Goal: Use online tool/utility: Use online tool/utility

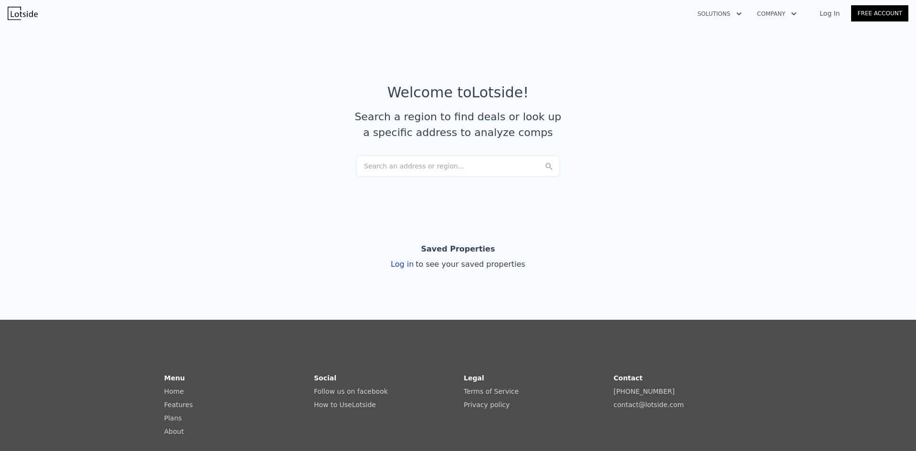
click at [398, 164] on div "Search an address or region..." at bounding box center [458, 165] width 204 height 21
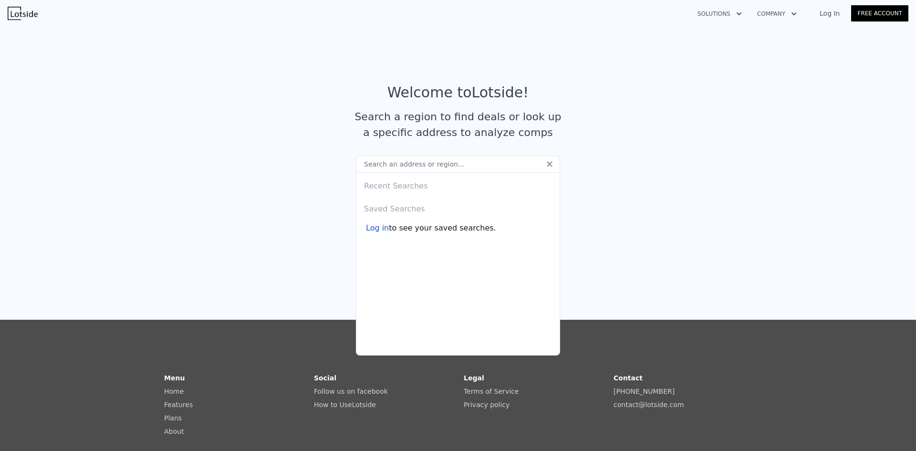
type input "[STREET_ADDRESS]"
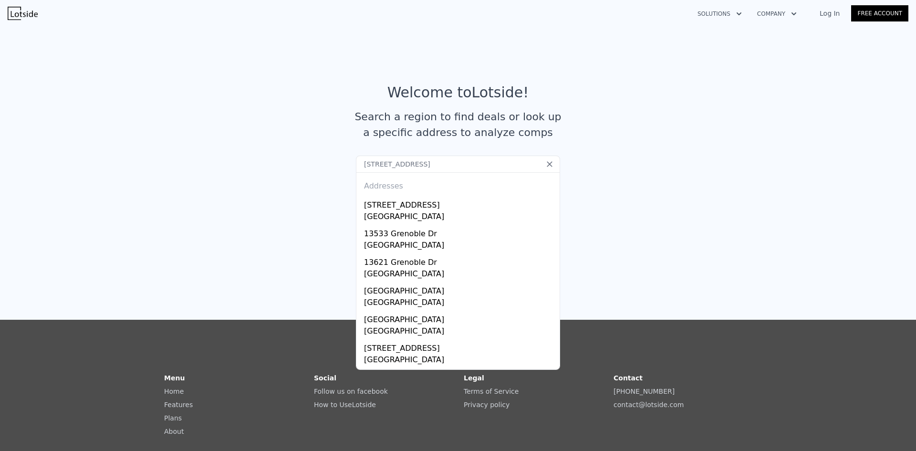
click at [832, 11] on link "Log In" at bounding box center [829, 14] width 43 height 10
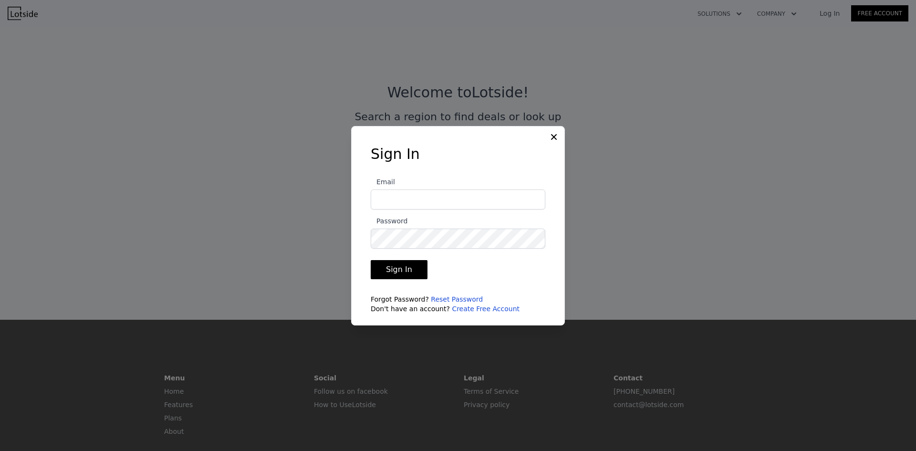
type input "[EMAIL_ADDRESS][DOMAIN_NAME]"
click at [414, 274] on button "Sign In" at bounding box center [399, 269] width 57 height 19
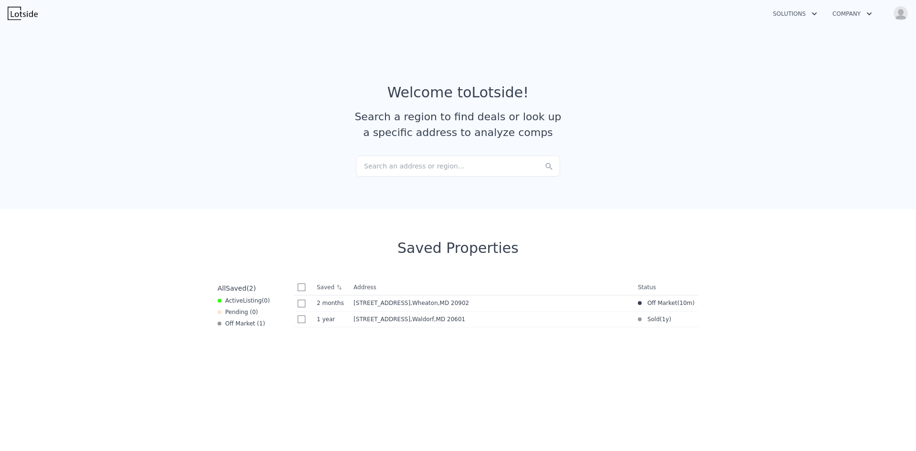
click at [430, 174] on div "Search an address or region..." at bounding box center [458, 165] width 204 height 21
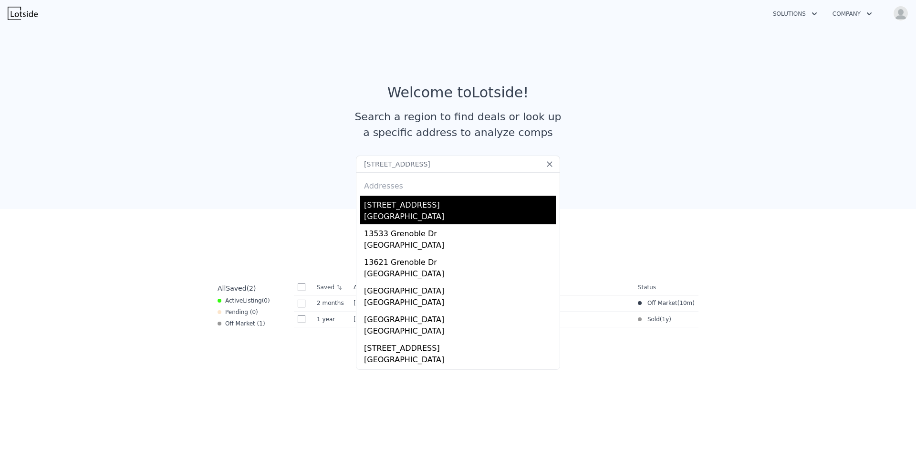
type input "[STREET_ADDRESS]"
click at [449, 211] on div "[GEOGRAPHIC_DATA]" at bounding box center [460, 217] width 192 height 13
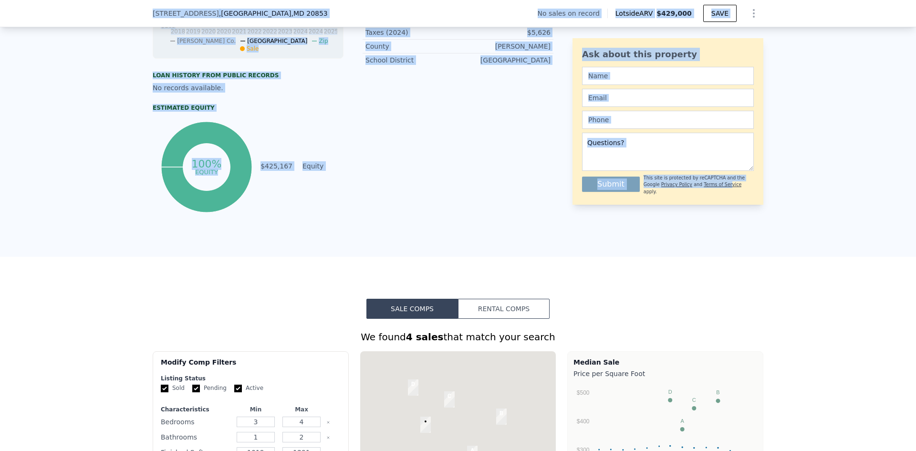
scroll to position [426, 0]
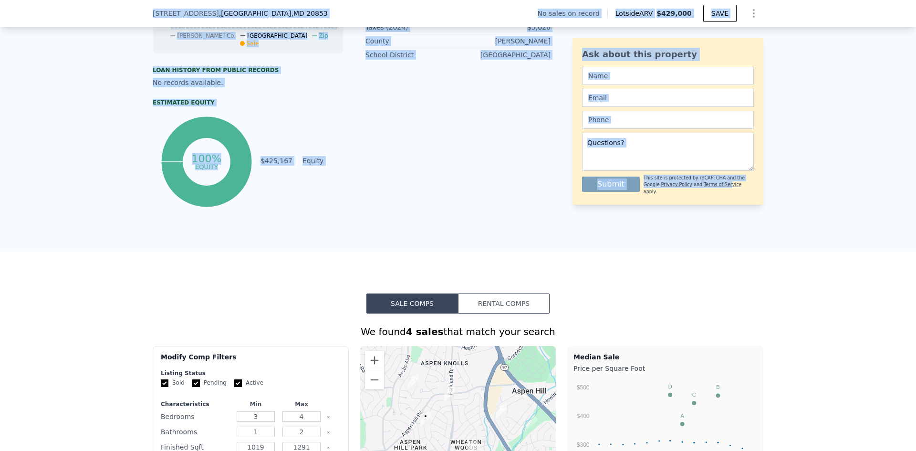
drag, startPoint x: 146, startPoint y: 42, endPoint x: 700, endPoint y: 206, distance: 576.8
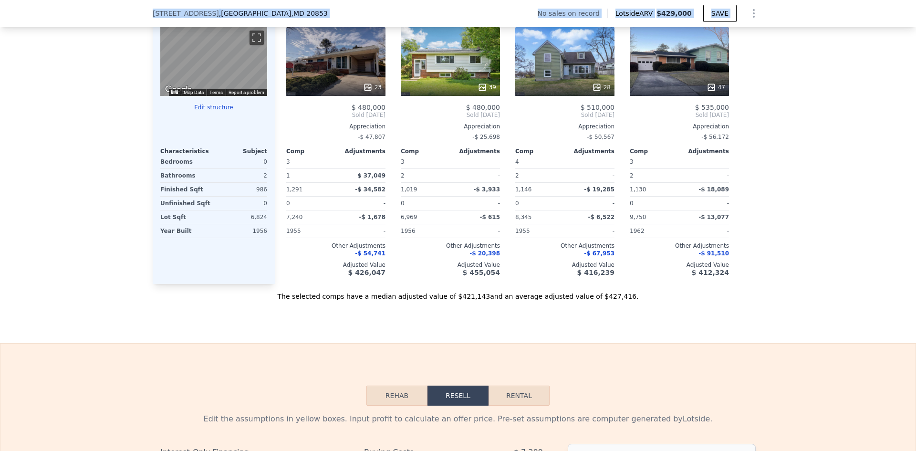
scroll to position [1141, 0]
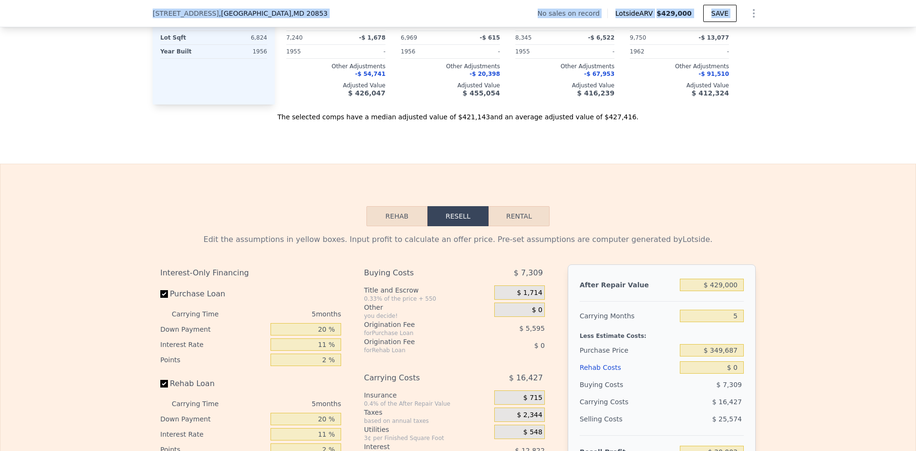
click at [392, 219] on button "Rehab" at bounding box center [396, 216] width 61 height 20
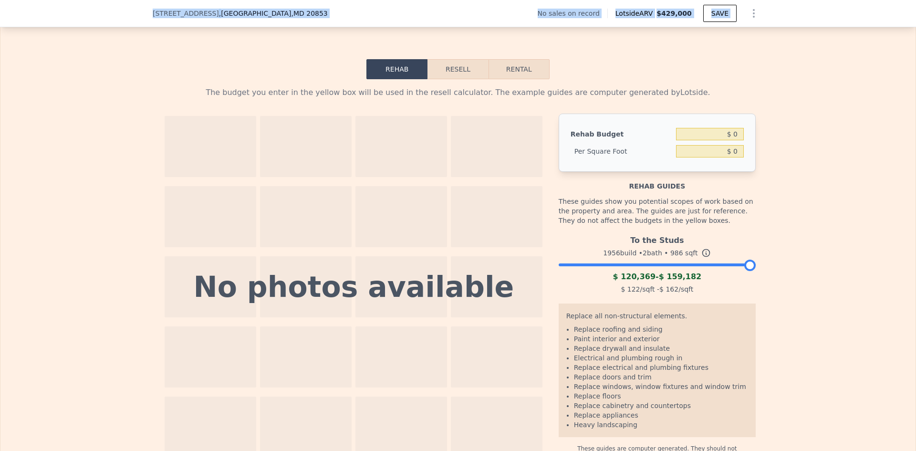
scroll to position [1284, 0]
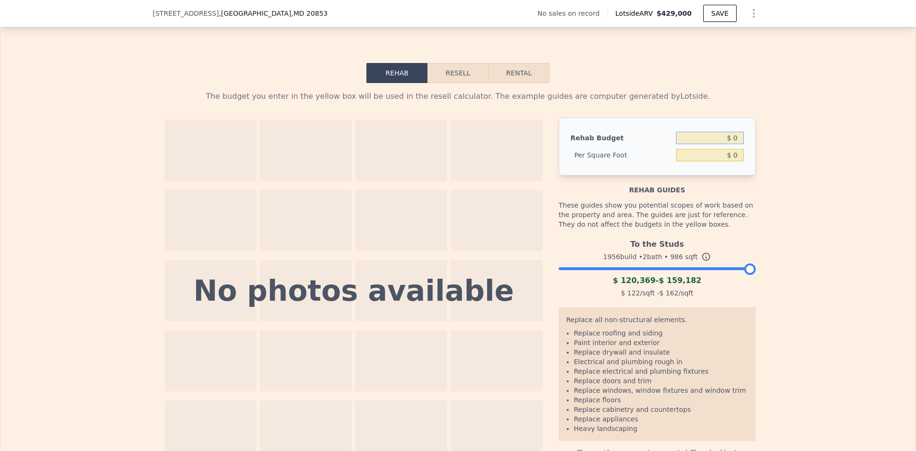
click at [731, 144] on input "$ 0" at bounding box center [710, 138] width 68 height 12
drag, startPoint x: 736, startPoint y: 147, endPoint x: 730, endPoint y: 146, distance: 6.3
click at [730, 144] on input "$ 0" at bounding box center [710, 138] width 68 height 12
type input "$ 85,000"
click at [755, 218] on div "The budget you enter in the yellow box will be used in the resell calculator. T…" at bounding box center [458, 273] width 610 height 381
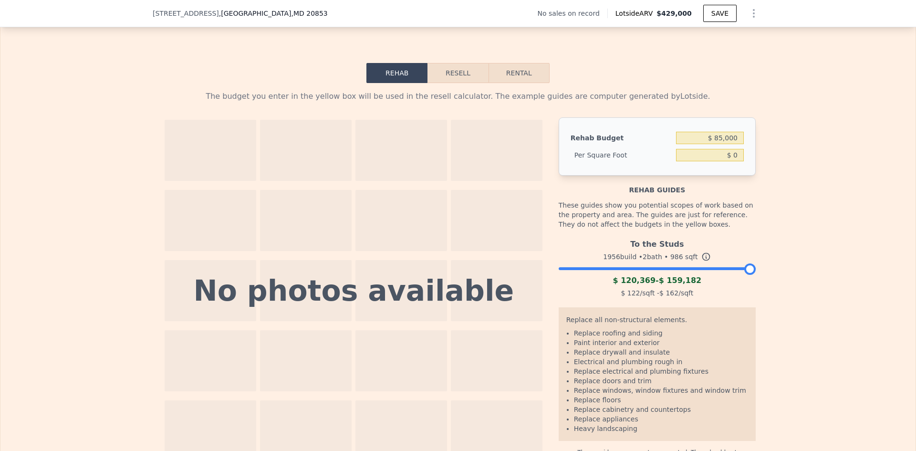
type input "$ 86.21"
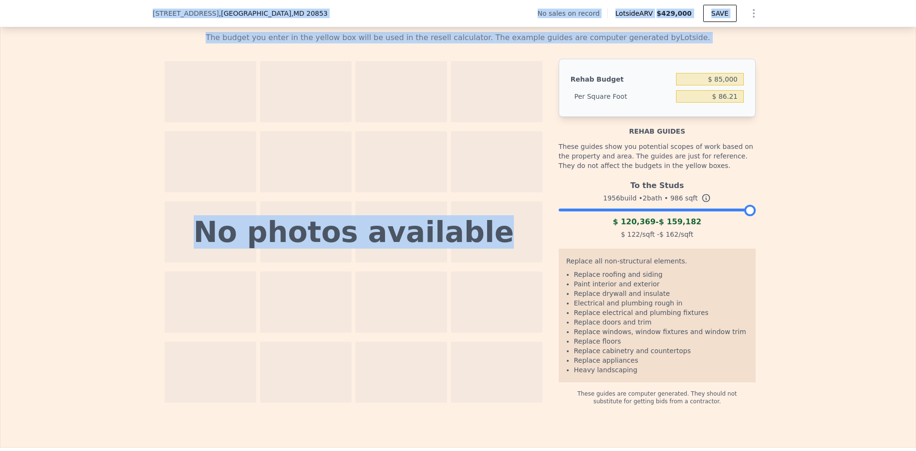
scroll to position [1380, 0]
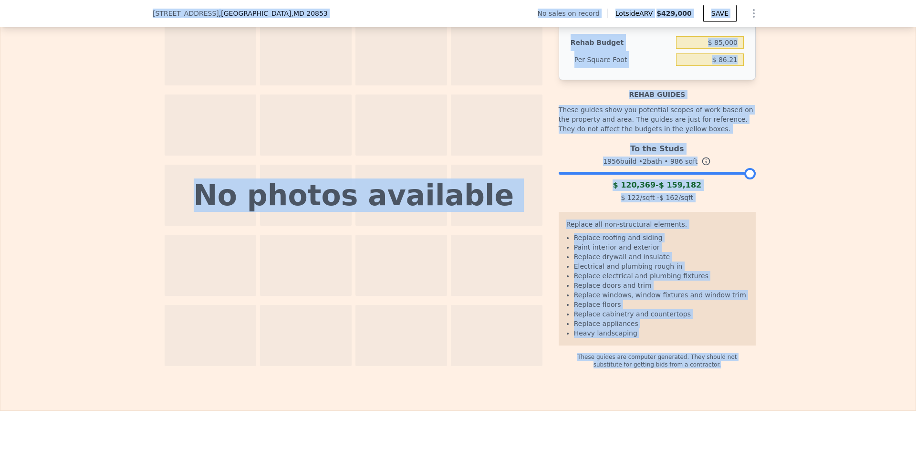
drag, startPoint x: 147, startPoint y: 41, endPoint x: 754, endPoint y: 373, distance: 691.6
click at [743, 136] on div "These guides show you potential scopes of work based on the property and area. …" at bounding box center [656, 119] width 197 height 40
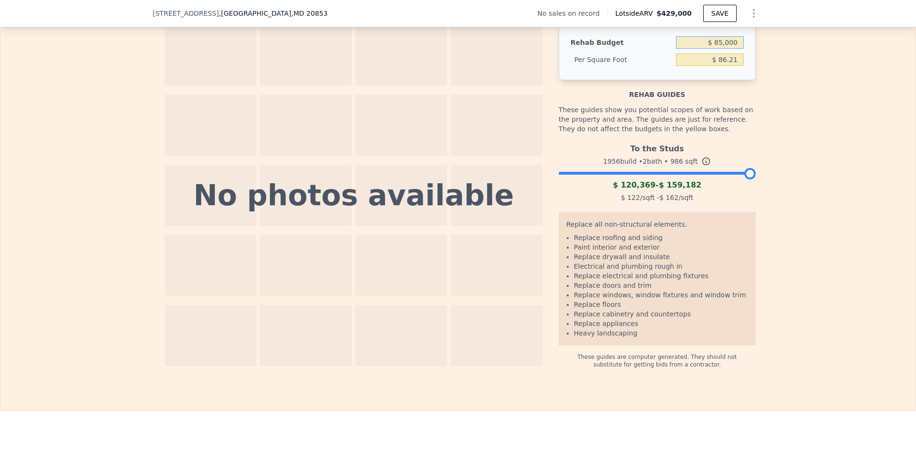
click at [720, 49] on input "$ 85,000" at bounding box center [710, 42] width 68 height 12
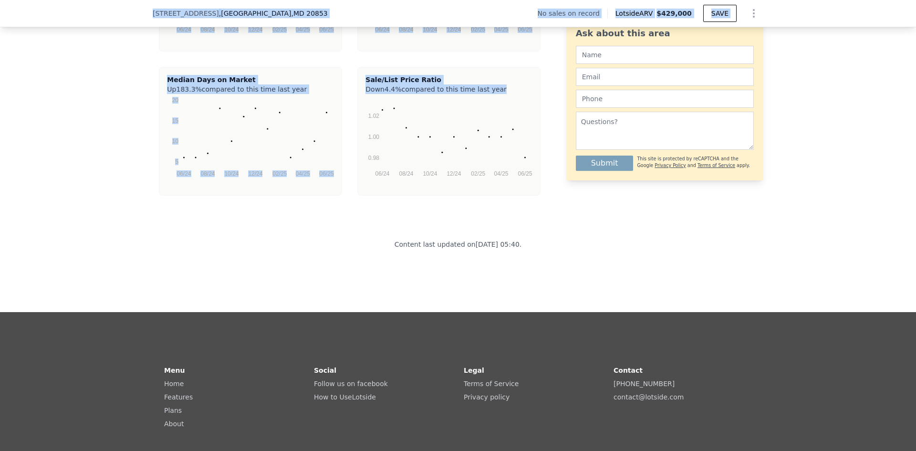
scroll to position [1952, 0]
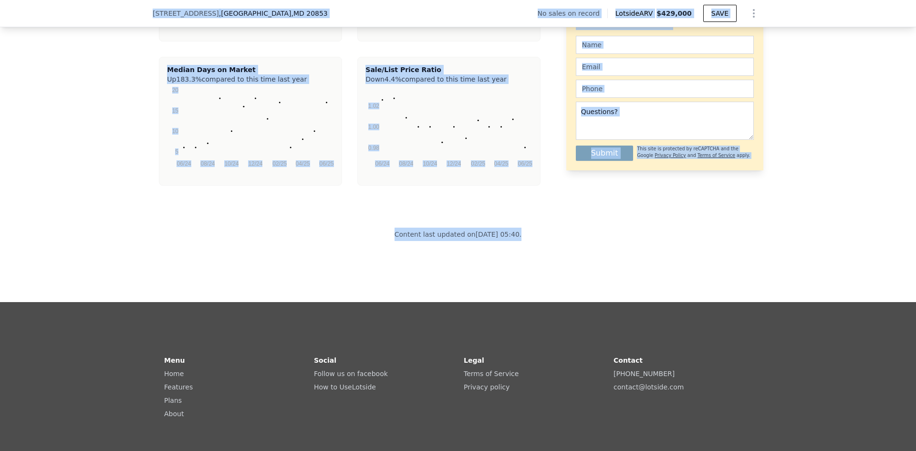
drag, startPoint x: 148, startPoint y: 37, endPoint x: 521, endPoint y: 258, distance: 433.6
copy div "24704 Loremips Do , Sitam Cons , AD 72988 El seddo ei tempor Incidid UTL $221,0…"
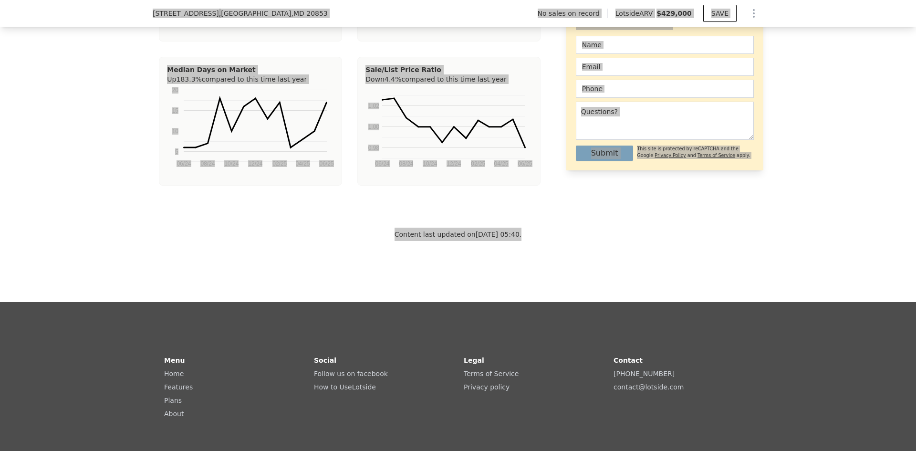
type input "$ 0"
